Goal: Find specific page/section: Find specific page/section

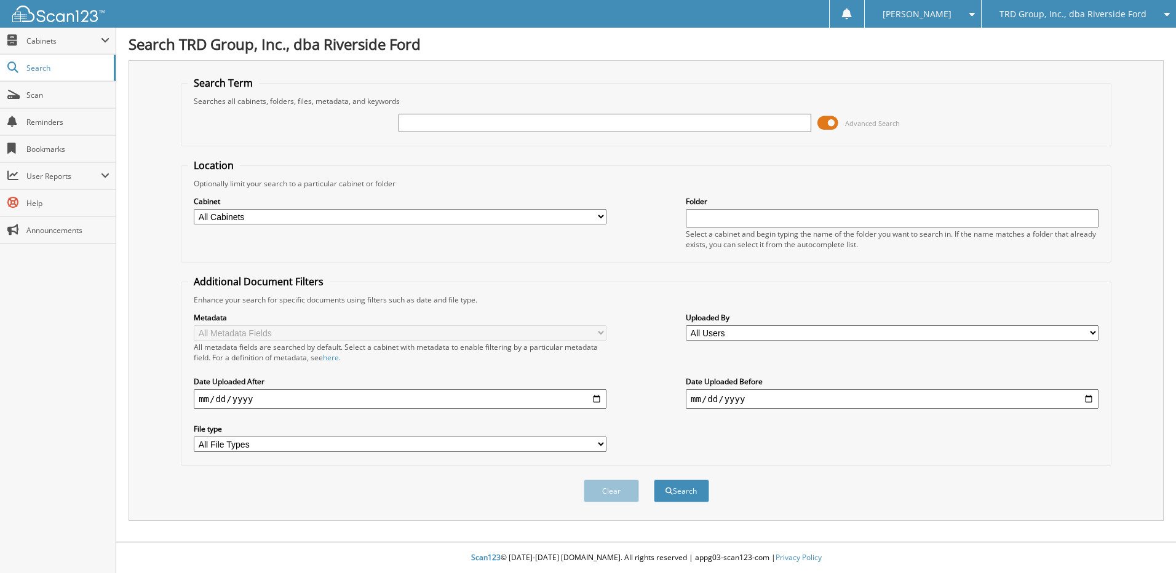
click at [525, 117] on input "text" at bounding box center [604, 123] width 413 height 18
type input "5483"
click at [654, 480] on button "Search" at bounding box center [681, 491] width 55 height 23
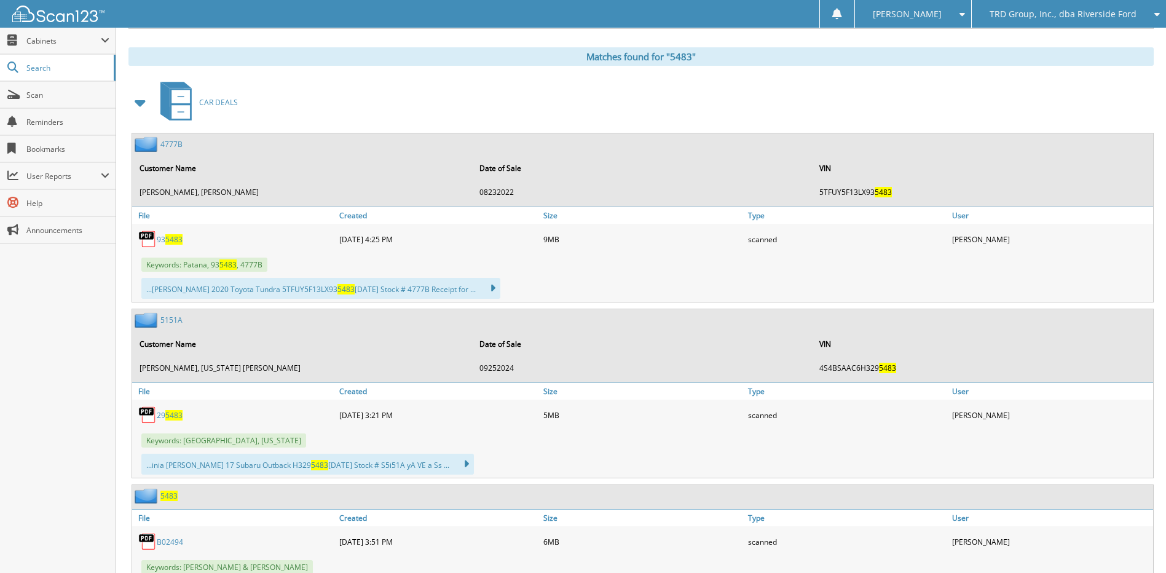
scroll to position [676, 0]
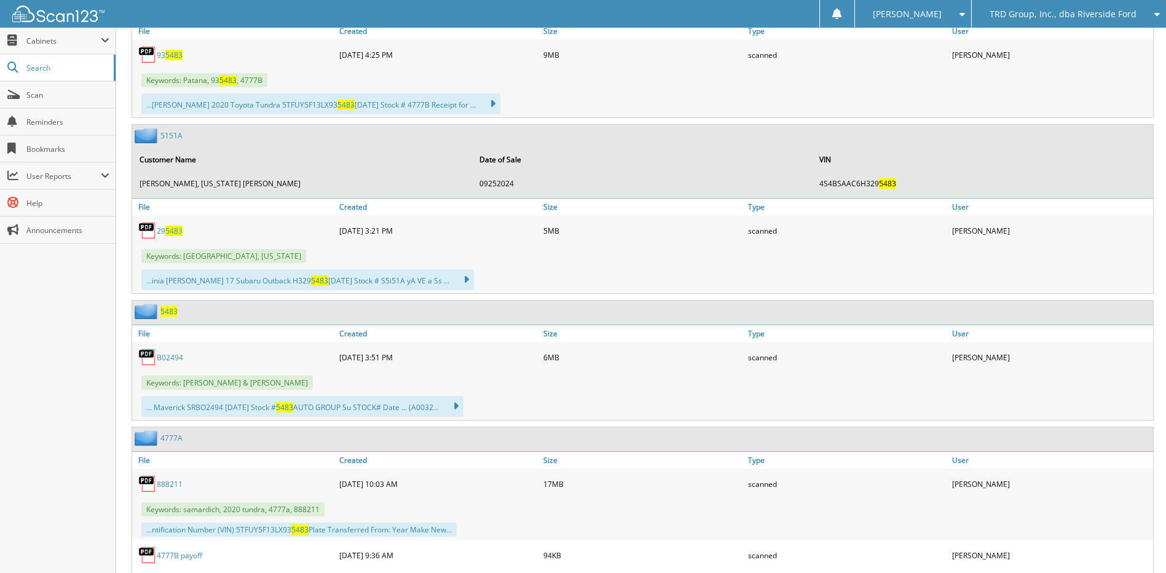
click at [173, 311] on span "5483" at bounding box center [168, 311] width 17 height 10
